Goal: Understand process/instructions

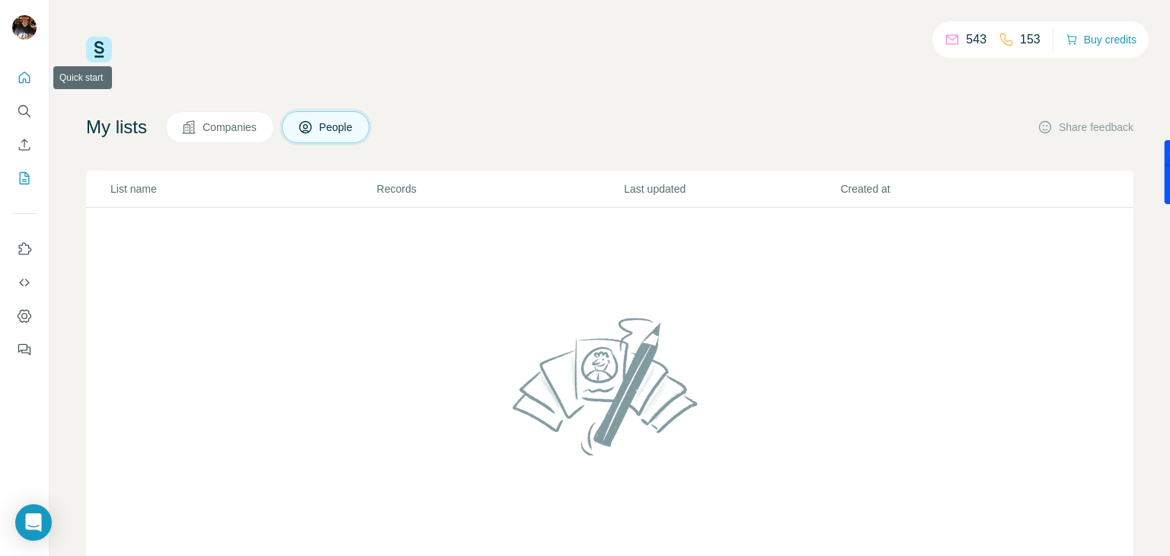
click at [30, 75] on icon "Quick start" at bounding box center [24, 77] width 15 height 15
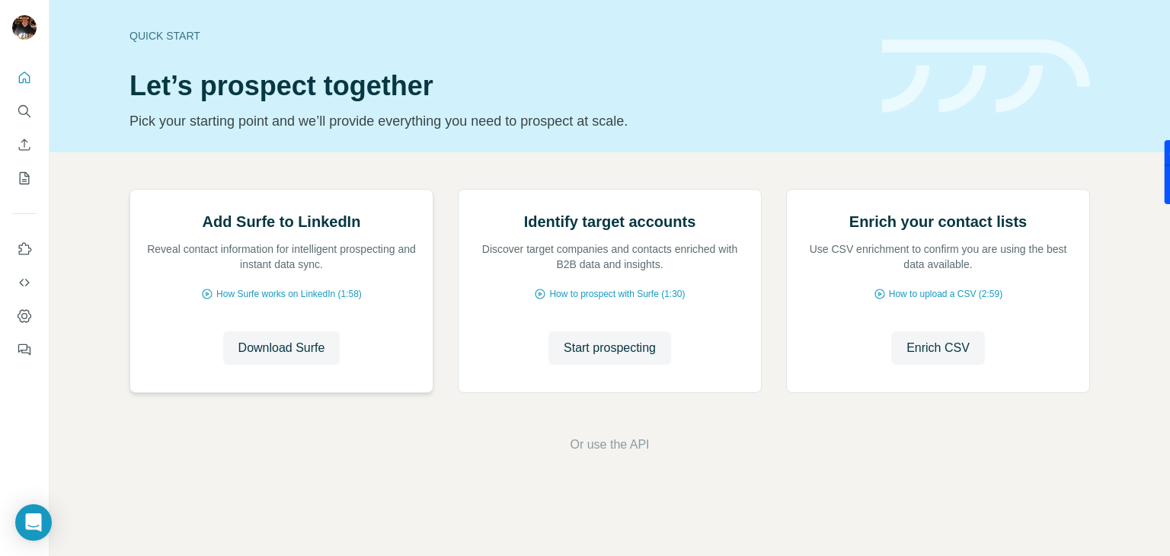
scroll to position [102, 0]
click at [301, 357] on span "Download Surfe" at bounding box center [281, 348] width 87 height 18
click at [644, 357] on span "Start prospecting" at bounding box center [610, 348] width 92 height 18
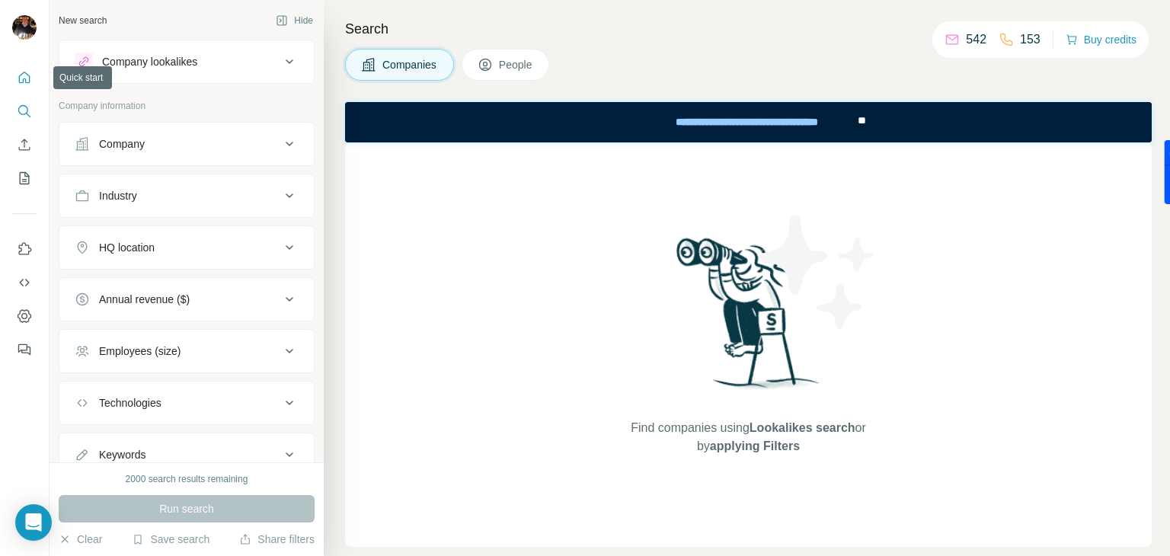
click at [25, 89] on button "Quick start" at bounding box center [24, 77] width 24 height 27
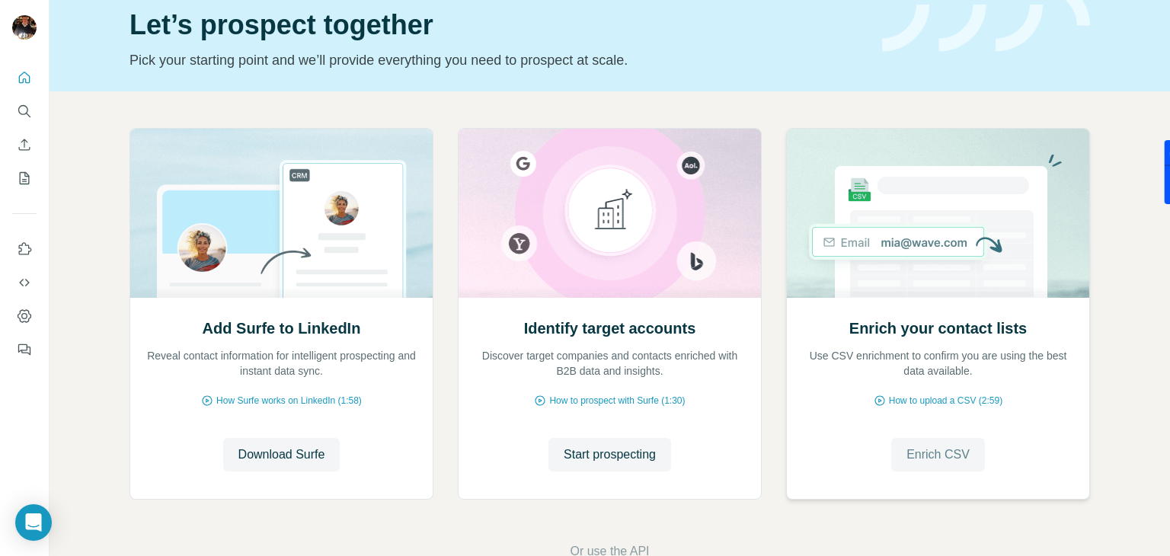
scroll to position [102, 0]
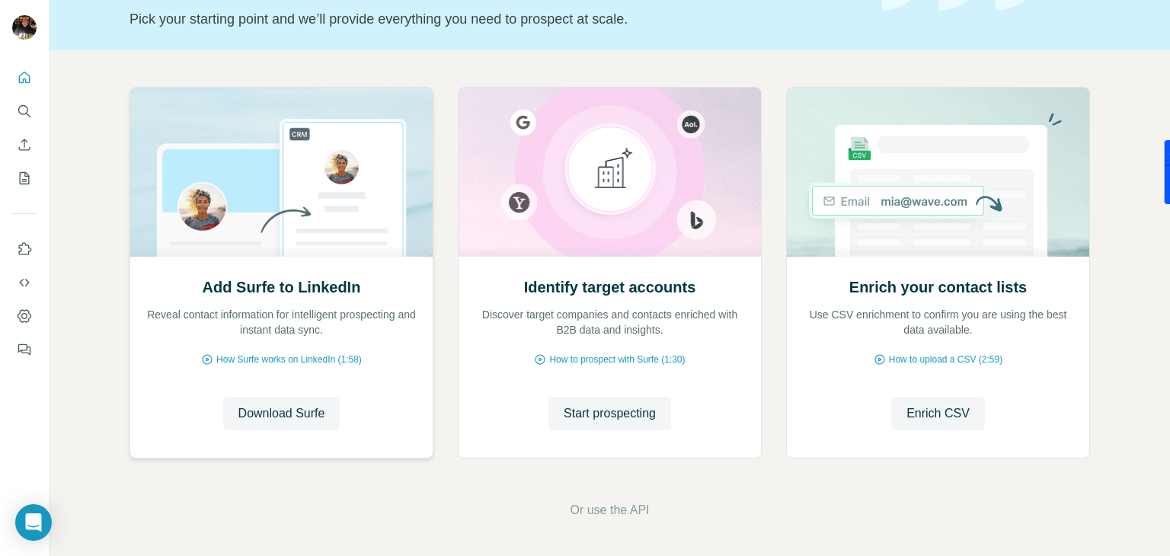
click at [315, 312] on p "Reveal contact information for intelligent prospecting and instant data sync." at bounding box center [281, 322] width 272 height 30
click at [316, 318] on p "Reveal contact information for intelligent prospecting and instant data sync." at bounding box center [281, 322] width 272 height 30
click at [597, 407] on span "Start prospecting" at bounding box center [610, 413] width 92 height 18
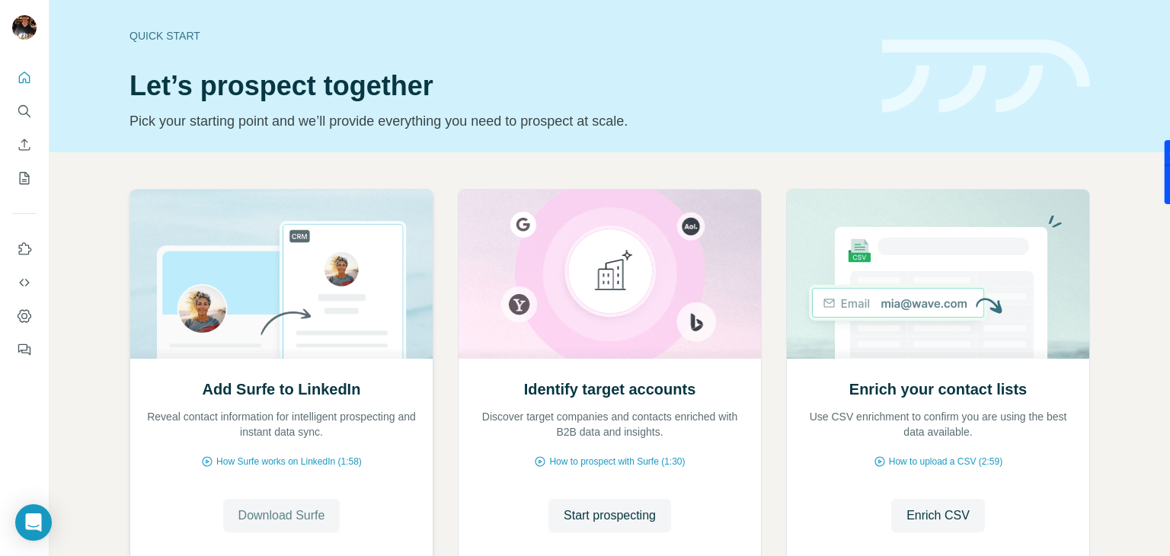
click at [276, 516] on span "Download Surfe" at bounding box center [281, 516] width 87 height 18
click at [25, 251] on icon "Use Surfe on LinkedIn" at bounding box center [24, 248] width 15 height 15
click at [24, 308] on icon "Dashboard" at bounding box center [24, 315] width 15 height 15
